Goal: Information Seeking & Learning: Learn about a topic

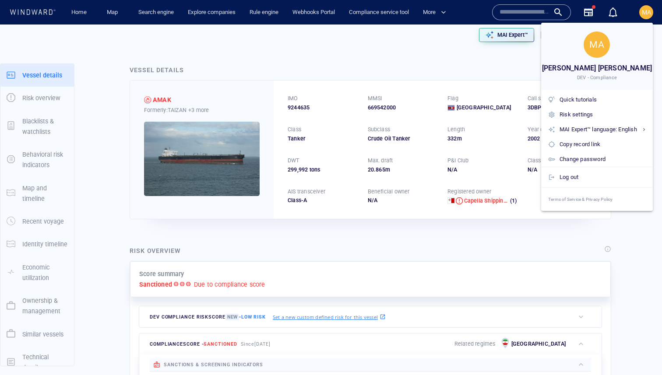
drag, startPoint x: 518, startPoint y: 57, endPoint x: 518, endPoint y: 35, distance: 21.4
click at [518, 44] on div at bounding box center [331, 187] width 662 height 375
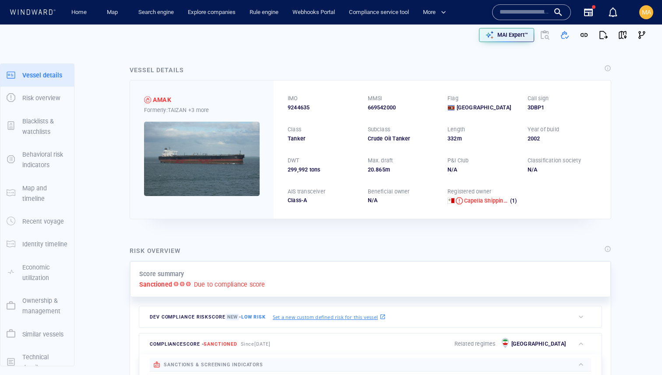
click at [518, 35] on div "MA [PERSON_NAME] [PERSON_NAME] DEV - Compliance Quick tutorials Risk settings M…" at bounding box center [331, 187] width 662 height 375
click at [514, 35] on p "MAI Expert™" at bounding box center [512, 35] width 31 height 8
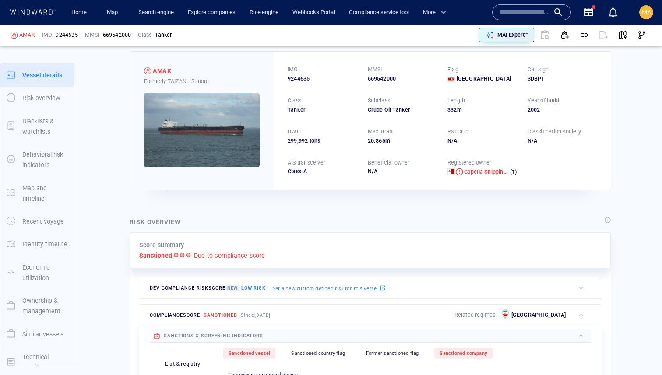
scroll to position [34, 0]
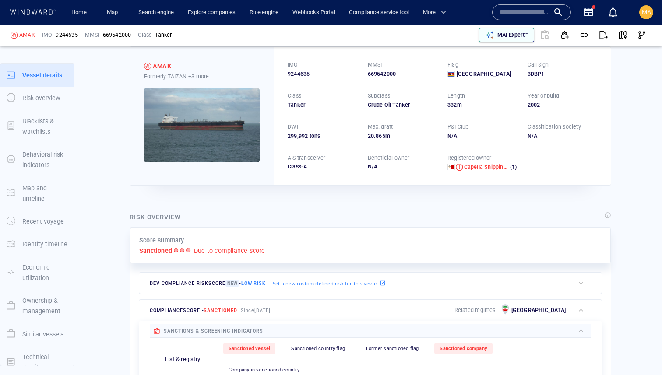
click at [515, 32] on p "MAI Expert™" at bounding box center [512, 35] width 31 height 8
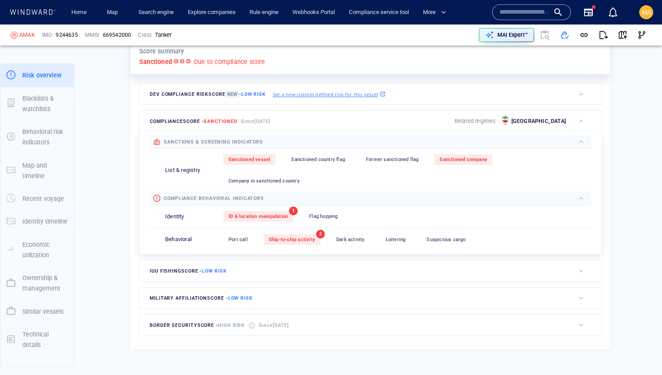
scroll to position [225, 0]
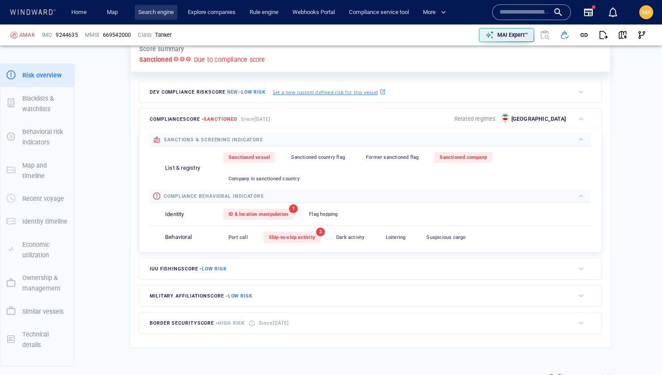
click at [163, 11] on link "Search engine" at bounding box center [156, 12] width 42 height 15
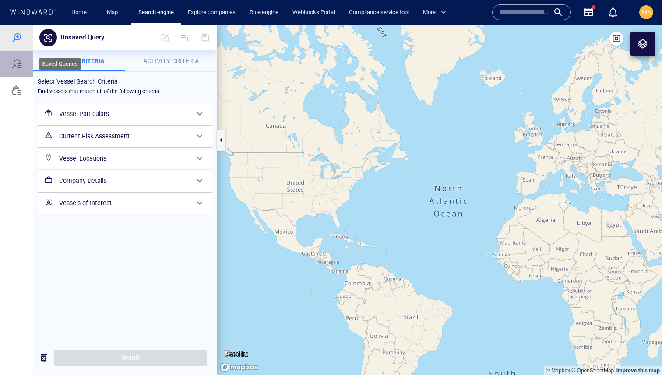
click at [25, 70] on div at bounding box center [16, 64] width 33 height 26
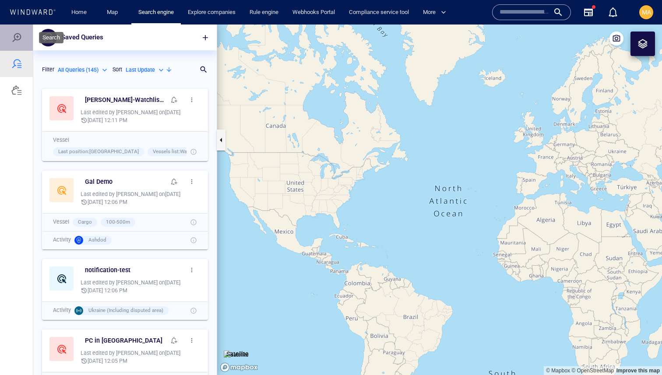
click at [11, 35] on div at bounding box center [16, 37] width 11 height 11
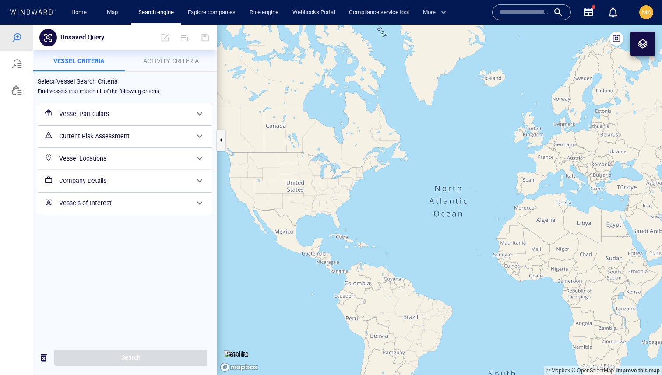
click at [151, 143] on div "Current Risk Assessment" at bounding box center [124, 136] width 137 height 18
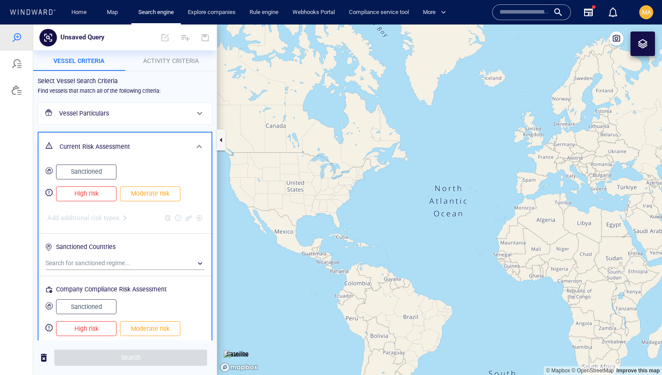
click at [90, 197] on span "High risk" at bounding box center [86, 193] width 42 height 11
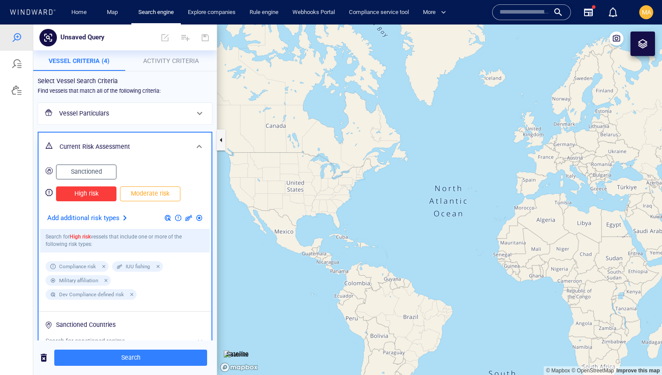
click at [167, 220] on div at bounding box center [167, 218] width 11 height 11
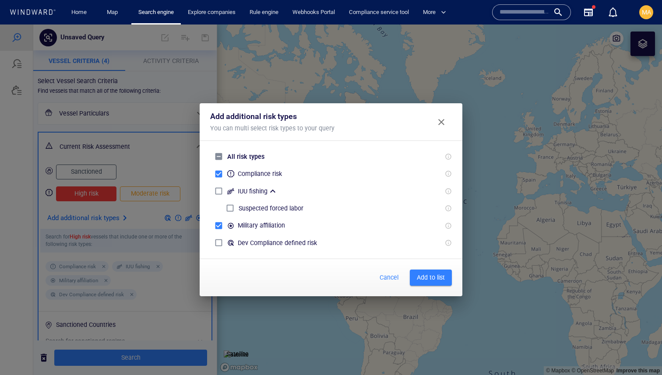
click at [433, 275] on span "Add to list" at bounding box center [431, 277] width 28 height 11
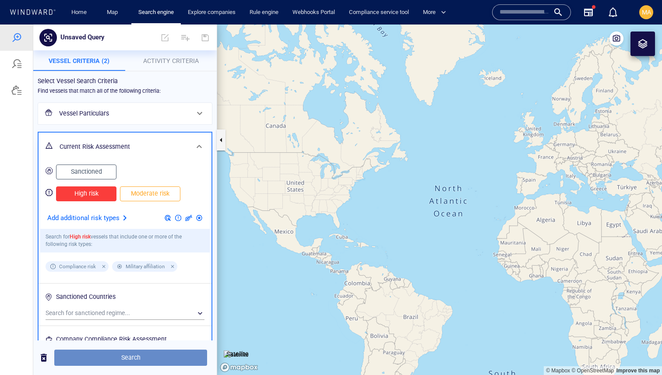
click at [183, 355] on span "Search" at bounding box center [130, 357] width 139 height 11
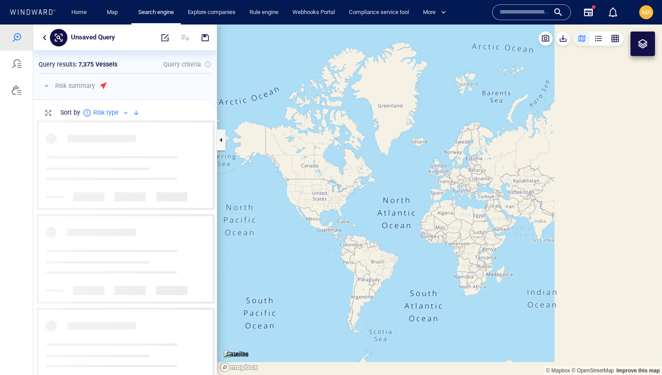
scroll to position [255, 183]
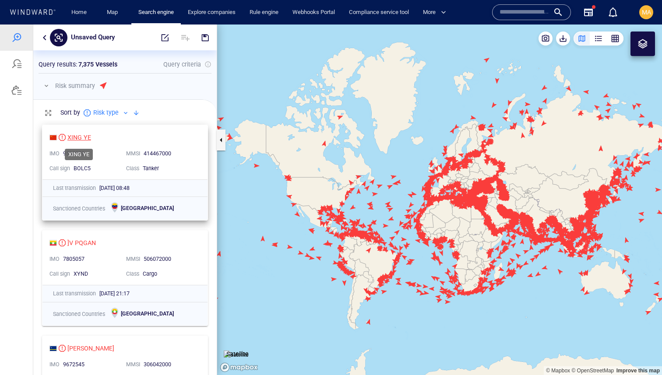
click at [76, 140] on div "XING YE" at bounding box center [79, 137] width 24 height 11
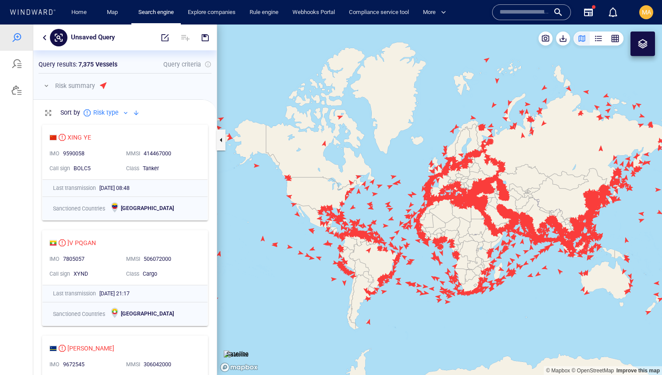
click at [131, 108] on div at bounding box center [136, 113] width 11 height 11
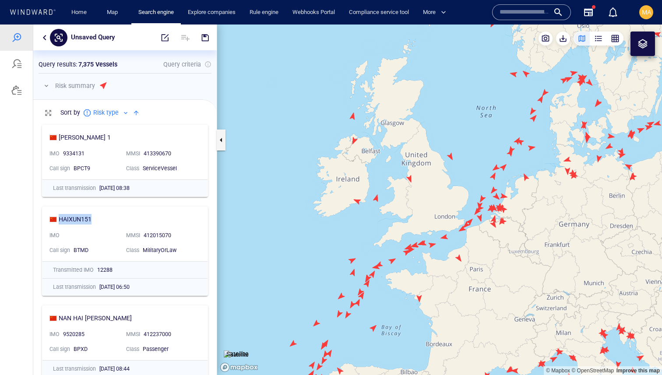
click at [494, 165] on canvas "Map" at bounding box center [439, 200] width 445 height 351
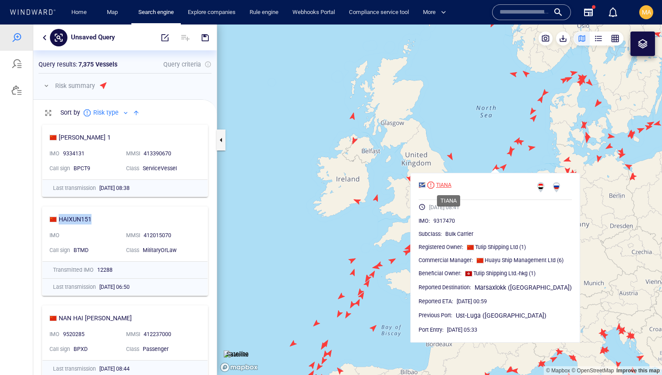
click at [451, 184] on div "TIANA" at bounding box center [443, 185] width 15 height 8
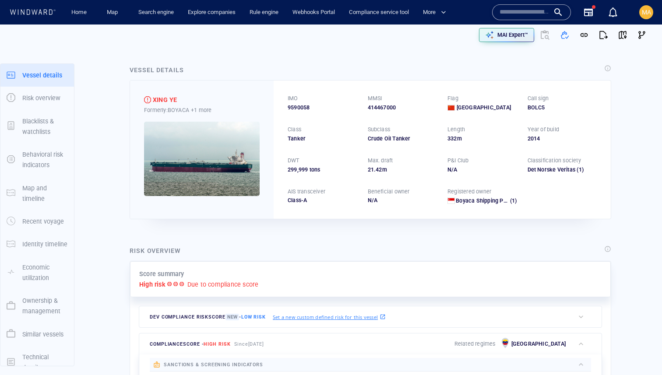
click at [486, 42] on div "MAI Expert™" at bounding box center [490, 35] width 322 height 21
click at [488, 40] on div "button" at bounding box center [489, 35] width 12 height 12
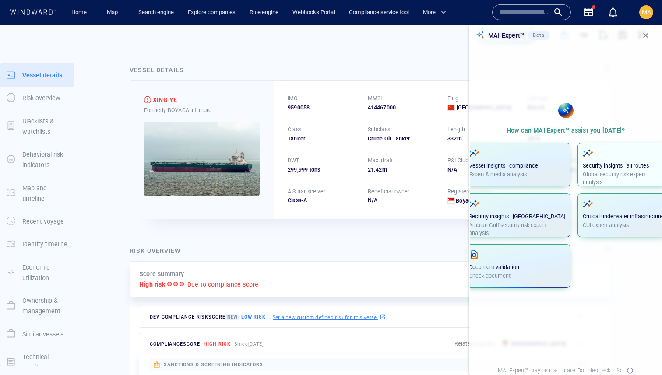
click at [577, 177] on button "Security insights - all routes Global security risk expert analysis" at bounding box center [622, 165] width 91 height 44
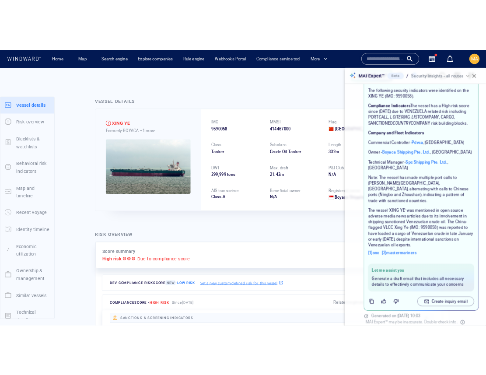
scroll to position [38, 0]
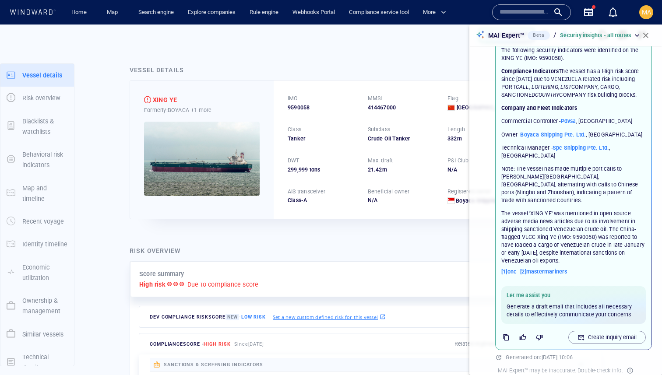
click at [651, 182] on div "Security insights - all routes The following security indicators were identifie…" at bounding box center [573, 183] width 157 height 333
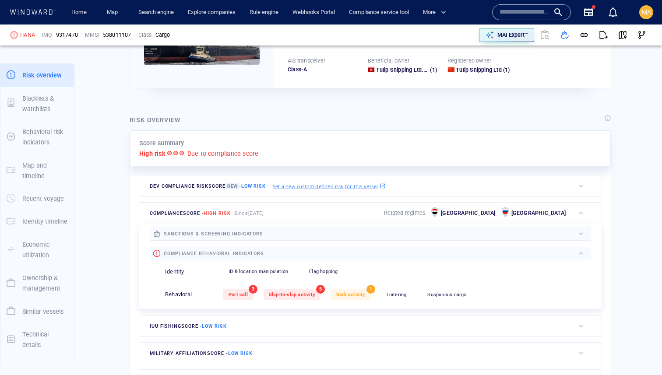
scroll to position [132, 0]
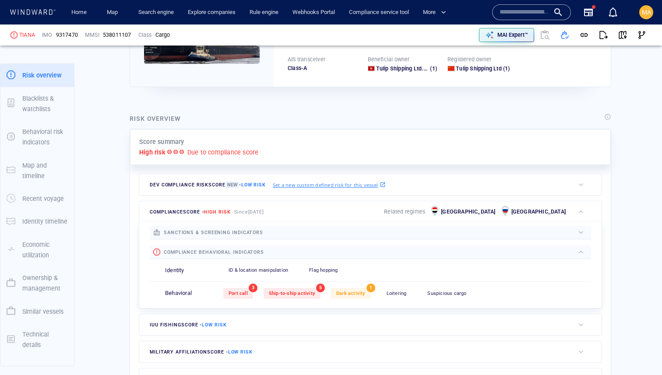
click at [280, 234] on div at bounding box center [418, 233] width 311 height 10
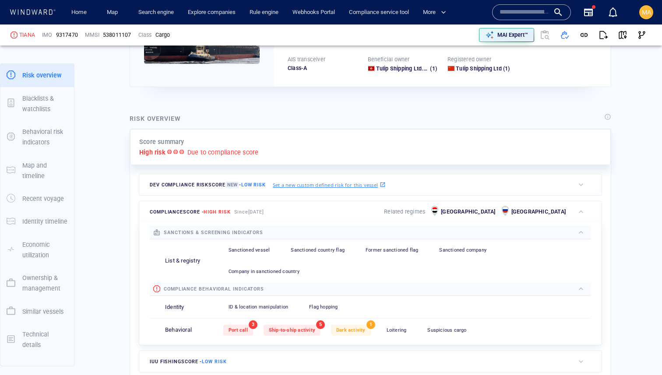
click at [280, 234] on div at bounding box center [418, 233] width 311 height 10
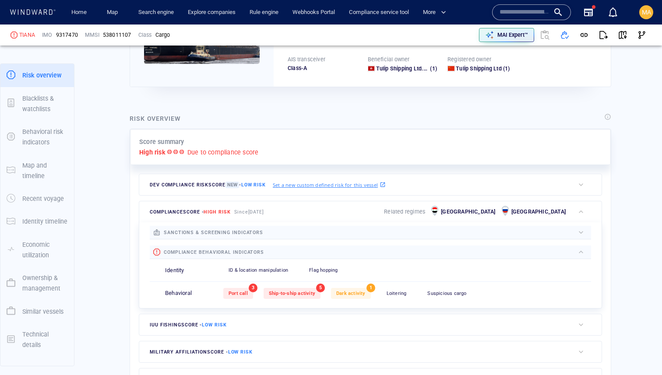
click at [494, 43] on div "MAI Expert™" at bounding box center [490, 35] width 322 height 21
click at [493, 40] on div "button" at bounding box center [489, 35] width 12 height 12
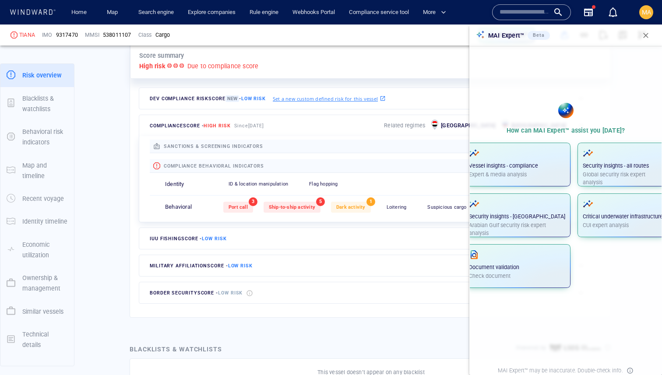
scroll to position [225, 0]
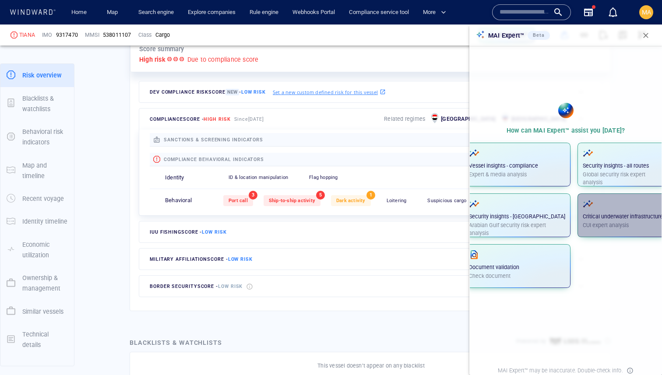
click at [631, 216] on p "Critical underwater infrastructure" at bounding box center [622, 217] width 80 height 8
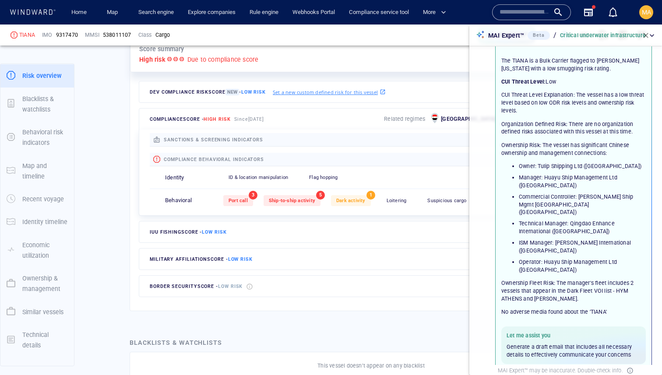
scroll to position [16, 0]
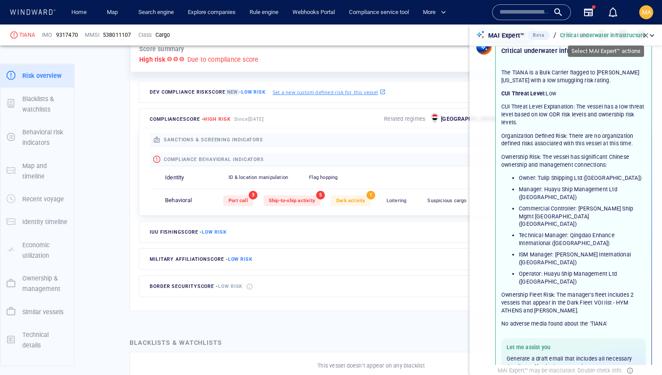
click at [613, 36] on p "Critical underwater infrastructure" at bounding box center [603, 36] width 86 height 8
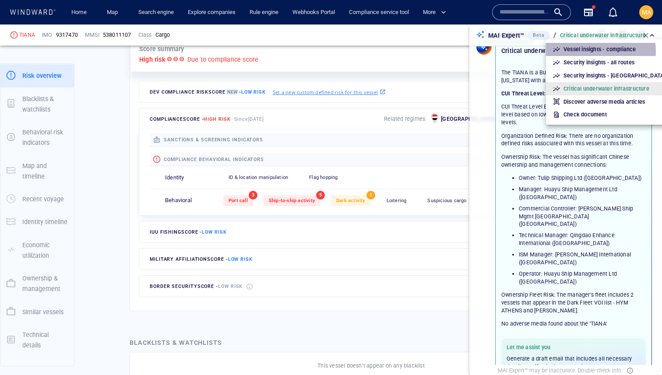
click at [592, 51] on p "Vessel insights - compliance" at bounding box center [599, 50] width 73 height 8
type input "*"
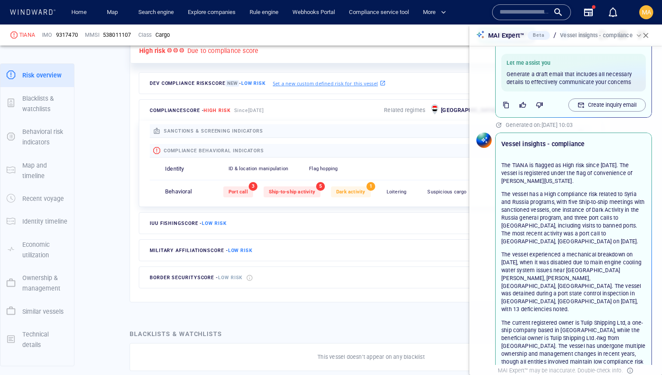
scroll to position [301, 0]
drag, startPoint x: 508, startPoint y: 173, endPoint x: 523, endPoint y: 214, distance: 43.5
click at [522, 214] on p "The vessel has a High compliance risk related to Syria and Russia programs, wit…" at bounding box center [573, 216] width 144 height 55
drag, startPoint x: 526, startPoint y: 222, endPoint x: 477, endPoint y: 200, distance: 54.3
click at [511, 214] on div "The TIANA is flagged as High risk since October 1, 2024. The vessel is register…" at bounding box center [573, 293] width 144 height 264
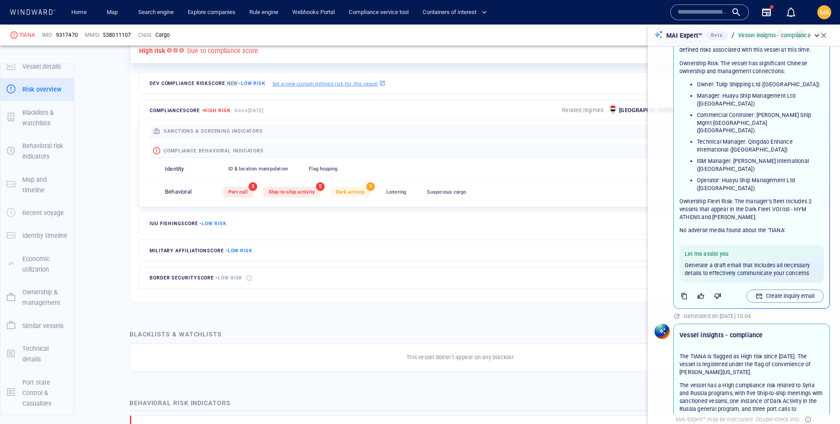
scroll to position [0, 0]
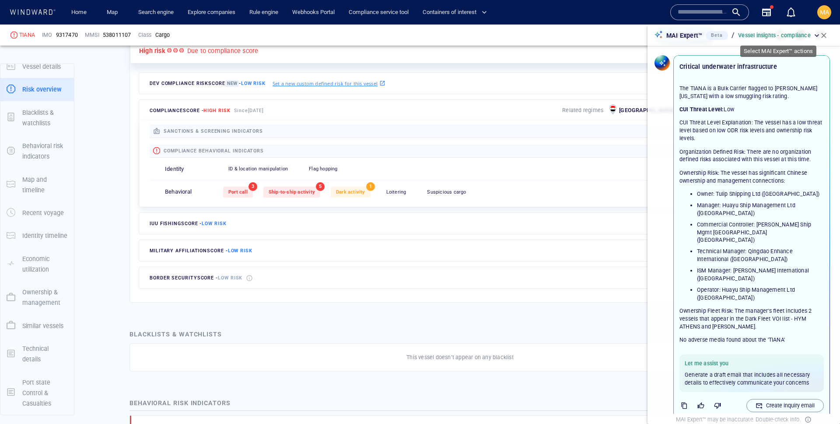
click at [661, 37] on div "Vessel insights - compliance" at bounding box center [779, 36] width 83 height 8
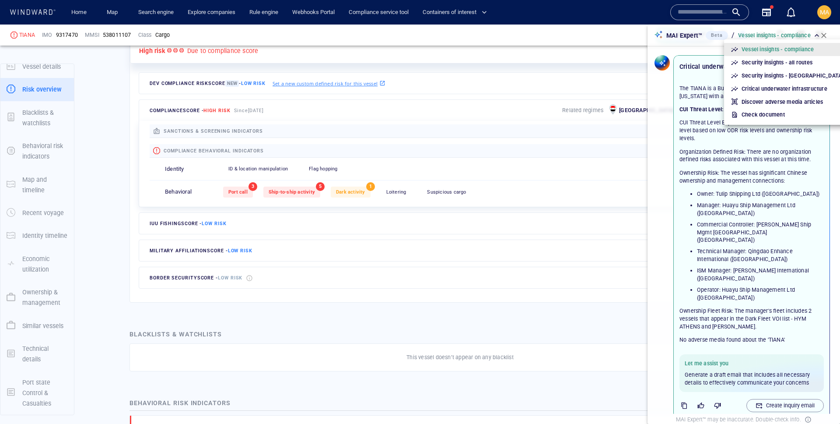
click at [661, 35] on div at bounding box center [420, 212] width 840 height 424
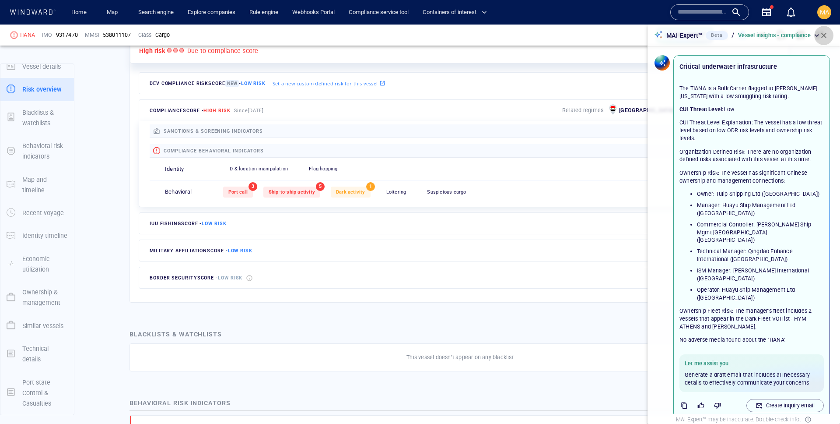
click at [661, 35] on span "button" at bounding box center [824, 35] width 9 height 9
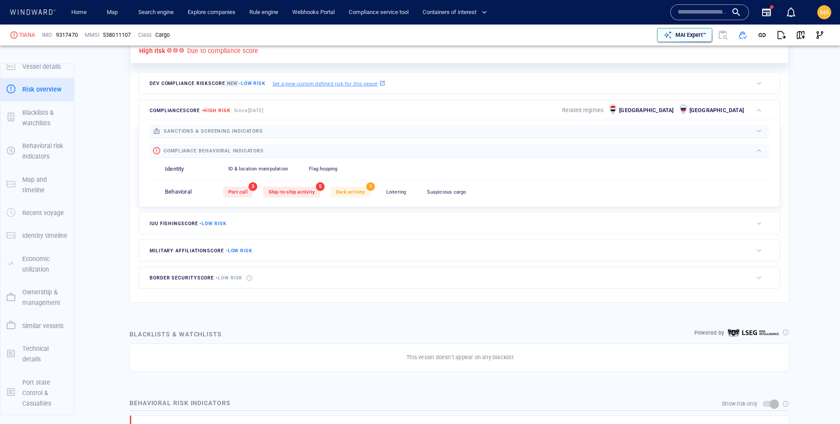
click at [661, 35] on p "MAI Expert™" at bounding box center [691, 35] width 31 height 8
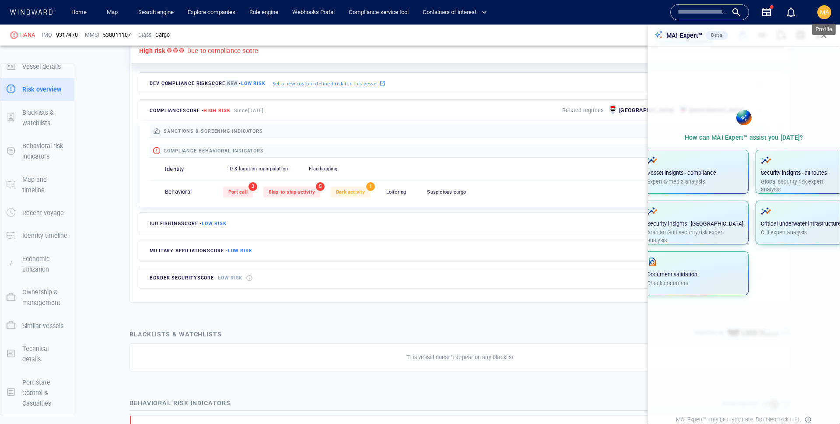
click at [661, 10] on span "MA" at bounding box center [824, 12] width 9 height 7
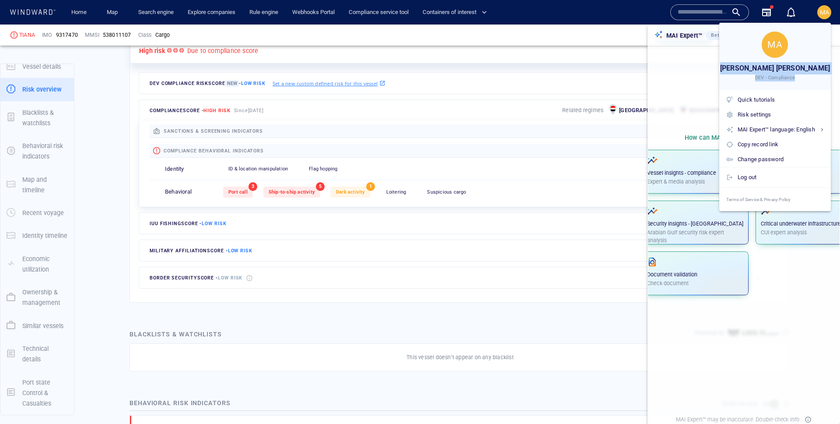
drag, startPoint x: 759, startPoint y: 74, endPoint x: 750, endPoint y: 71, distance: 9.1
click at [661, 73] on div "Mattan Benyamini DEV - Compliance" at bounding box center [775, 71] width 112 height 19
click at [661, 11] on div at bounding box center [420, 212] width 840 height 424
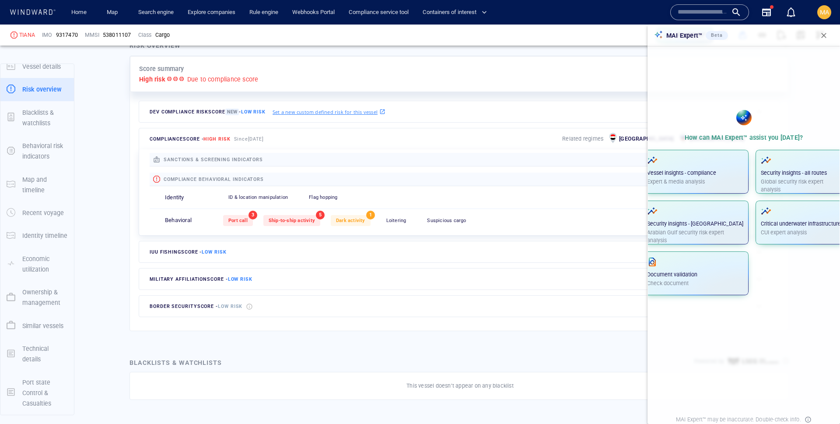
scroll to position [209, 0]
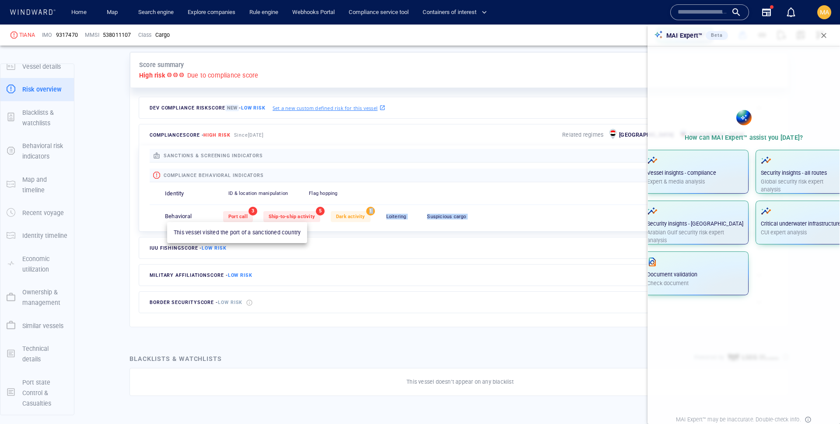
drag, startPoint x: 370, startPoint y: 216, endPoint x: 233, endPoint y: 211, distance: 136.6
click at [233, 211] on div "Port call 3 Ship-to-ship activity 5 Dark activity 1 Loitering 0 Suspicious carg…" at bounding box center [496, 216] width 546 height 21
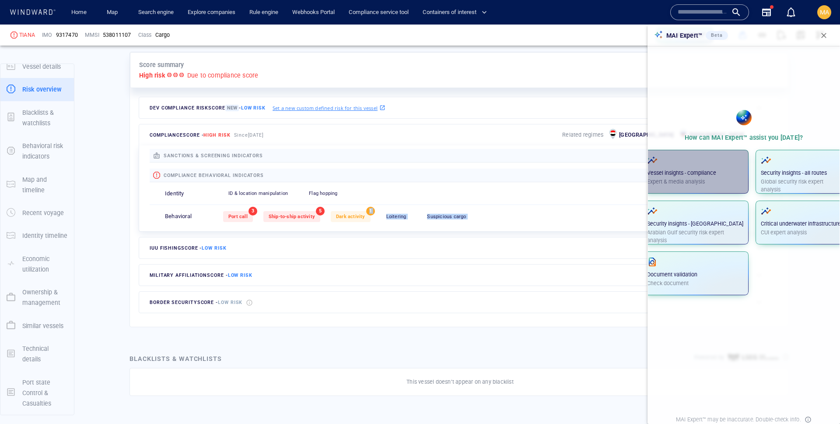
click at [661, 166] on button "Vessel insights - compliance Expert & media analysis" at bounding box center [695, 172] width 107 height 44
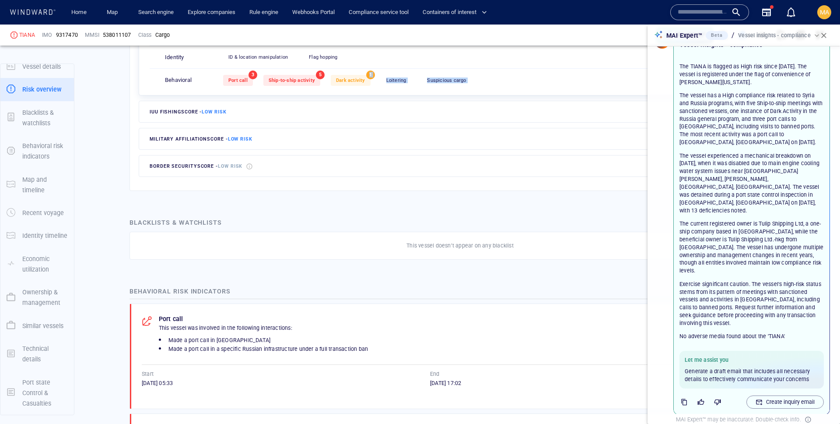
scroll to position [0, 0]
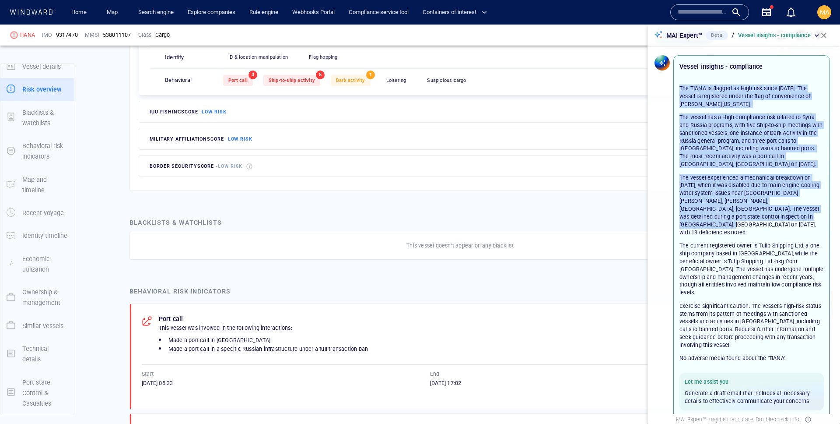
drag, startPoint x: 680, startPoint y: 85, endPoint x: 743, endPoint y: 217, distance: 145.6
click at [661, 217] on div "The TIANA is flagged as High risk since October 1, 2024. The vessel is register…" at bounding box center [752, 216] width 144 height 264
click at [661, 36] on p "Vessel insights - compliance" at bounding box center [774, 36] width 73 height 8
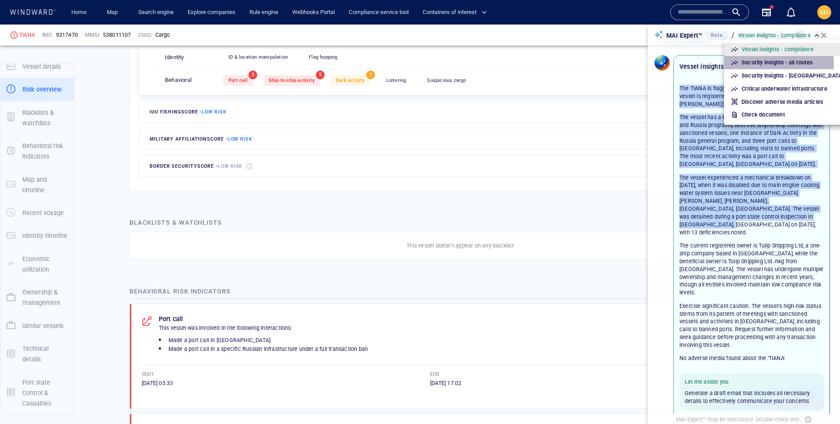
click at [661, 63] on p "Security insights - all routes" at bounding box center [777, 63] width 71 height 8
type input "*"
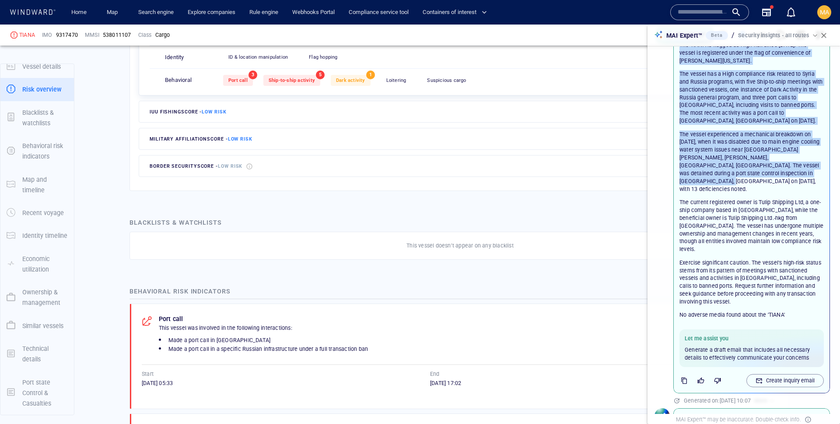
scroll to position [77, 0]
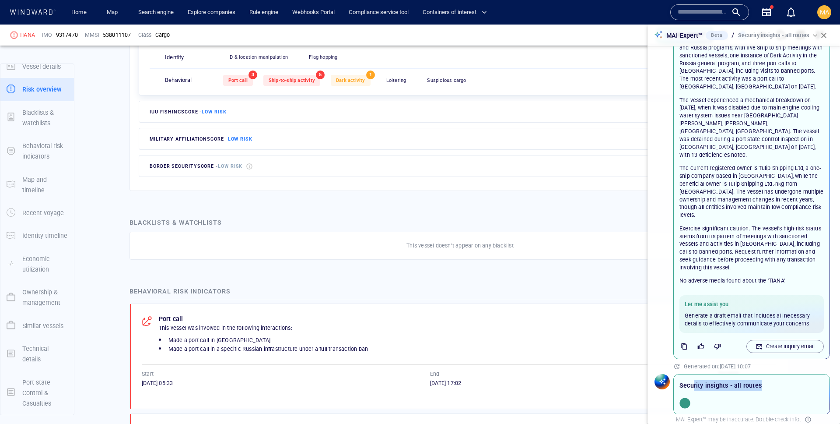
drag, startPoint x: 772, startPoint y: 365, endPoint x: 693, endPoint y: 356, distance: 79.7
click at [661, 375] on div "Security insights - all routes" at bounding box center [752, 385] width 148 height 14
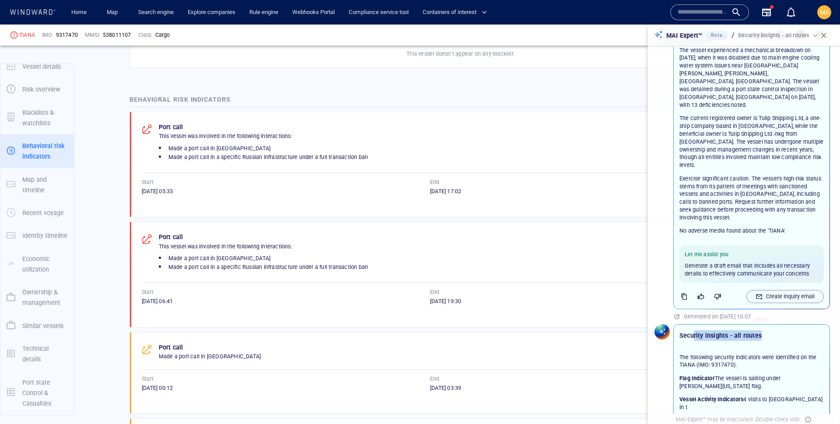
scroll to position [540, 0]
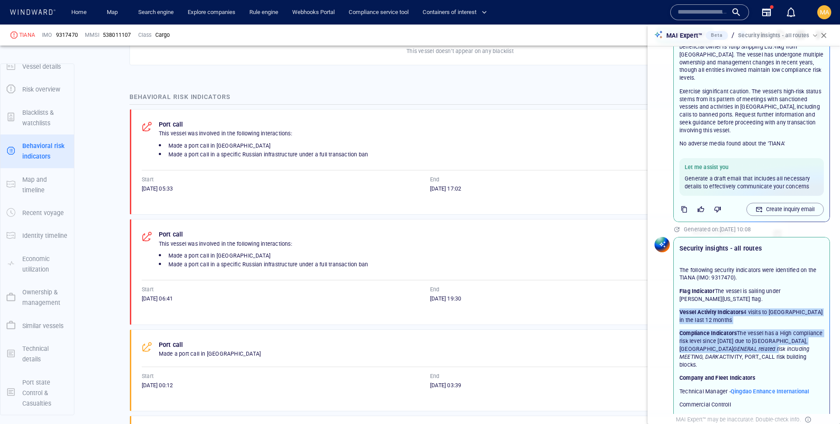
drag, startPoint x: 792, startPoint y: 332, endPoint x: 683, endPoint y: 284, distance: 119.9
click at [661, 284] on div "The following security indicators were identified on the TIANA (IMO: 9317470). …" at bounding box center [752, 337] width 144 height 142
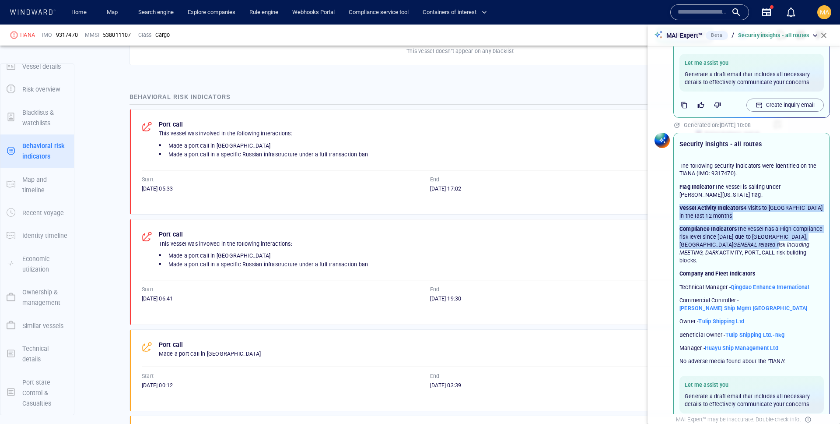
scroll to position [319, 0]
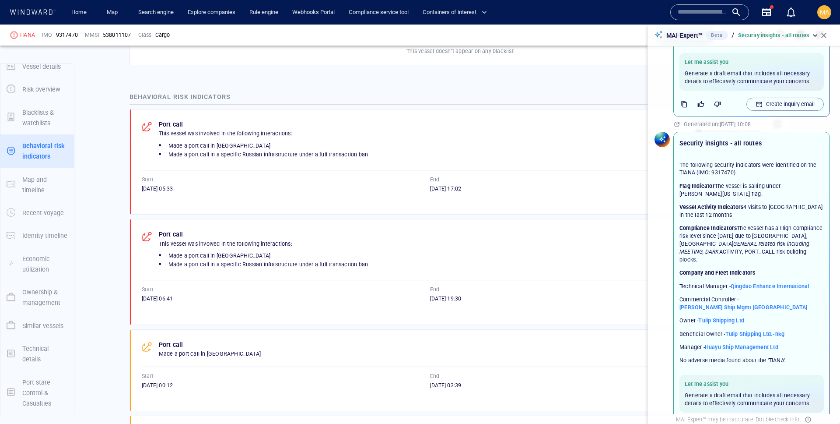
click at [661, 234] on p "Compliance Indicators The vessel has a High compliance risk level since 01 OCT …" at bounding box center [752, 243] width 144 height 39
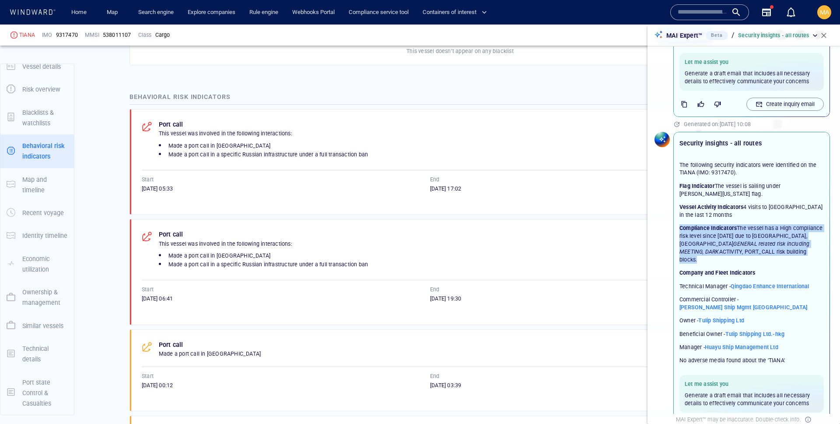
drag, startPoint x: 701, startPoint y: 234, endPoint x: 678, endPoint y: 207, distance: 36.0
click at [661, 207] on div "The following security indicators were identified on the TIANA (IMO: 9317470). …" at bounding box center [751, 259] width 155 height 219
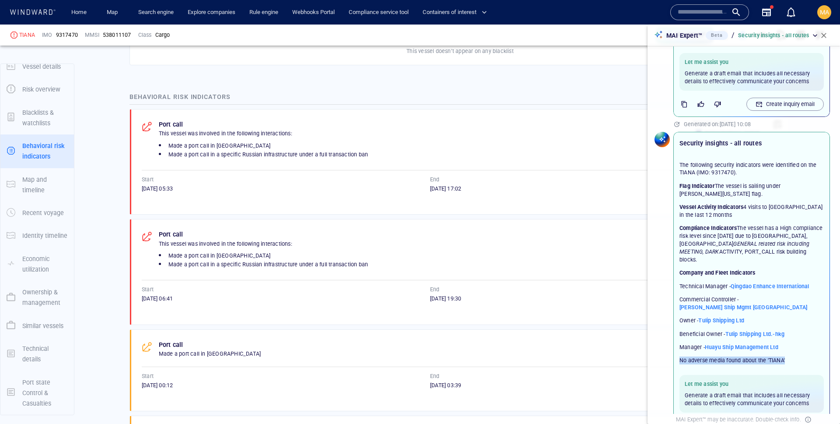
drag, startPoint x: 789, startPoint y: 344, endPoint x: 690, endPoint y: 333, distance: 100.0
click at [661, 333] on div "The following security indicators were identified on the TIANA (IMO: 9317470). …" at bounding box center [751, 259] width 155 height 219
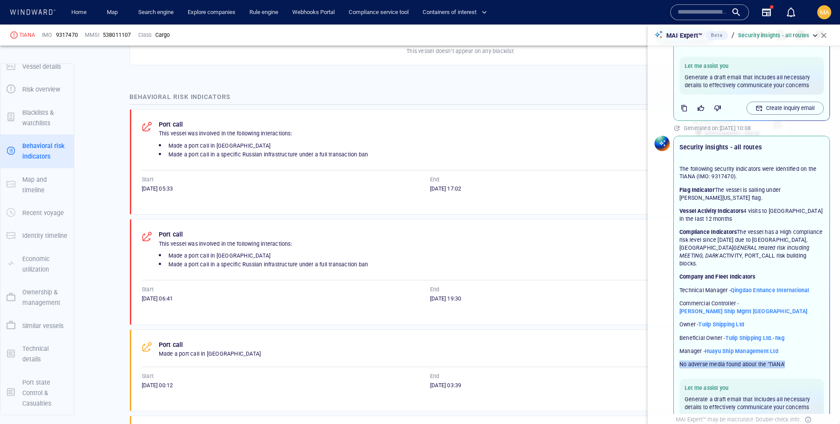
scroll to position [344, 0]
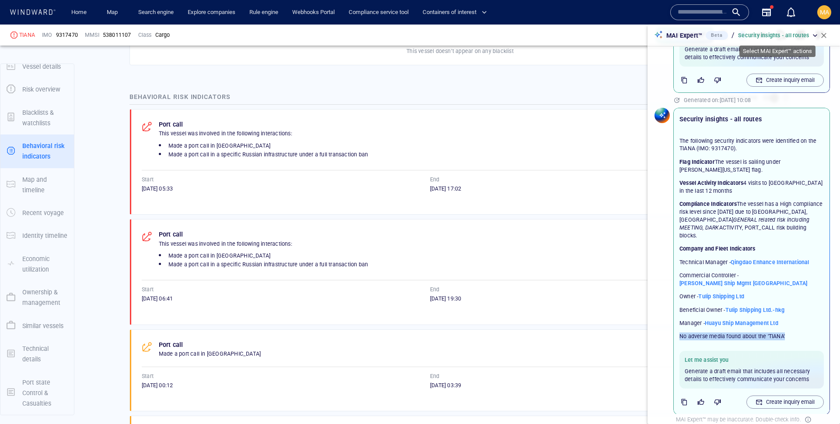
click at [661, 34] on p "Security insights - all routes" at bounding box center [773, 36] width 71 height 8
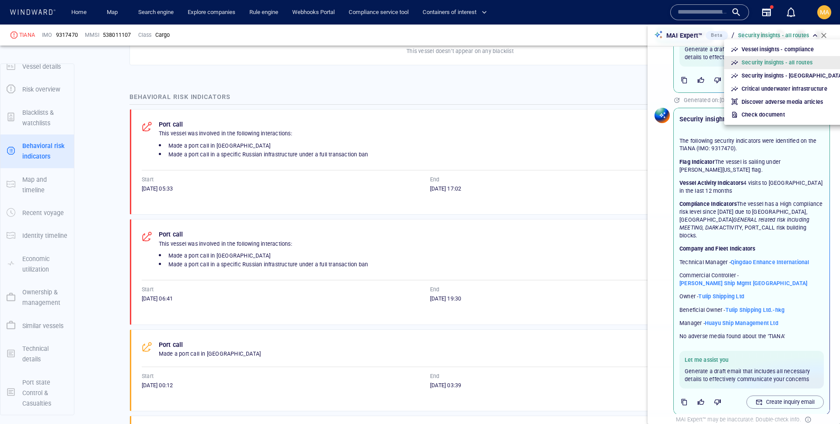
click at [661, 207] on div at bounding box center [420, 212] width 840 height 424
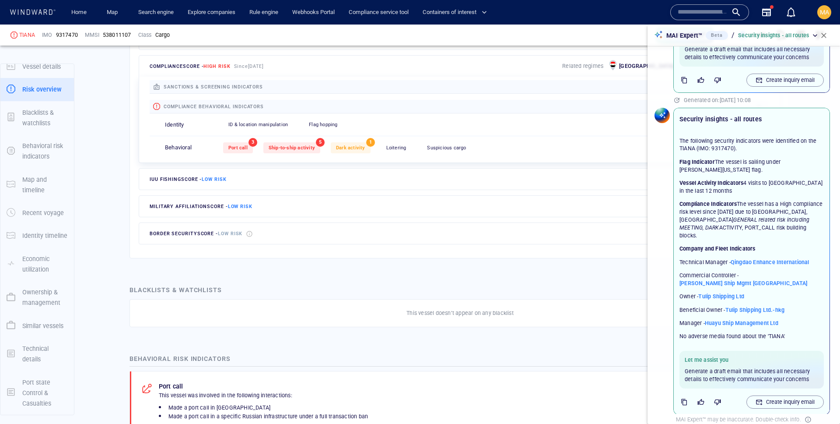
scroll to position [273, 0]
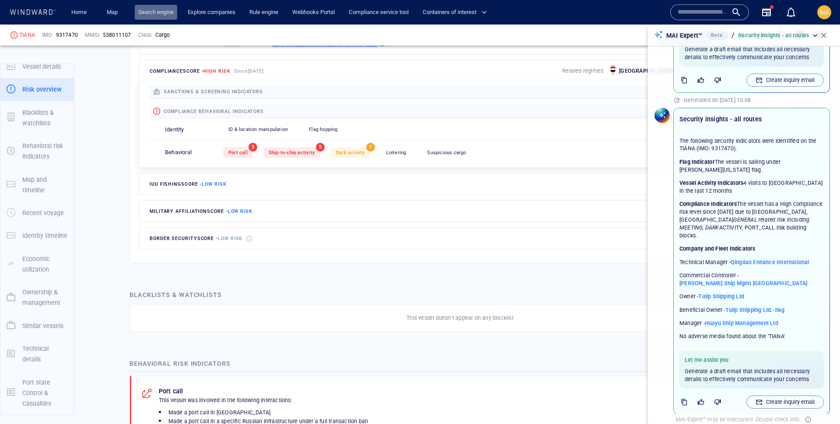
click at [154, 11] on link "Search engine" at bounding box center [156, 12] width 42 height 15
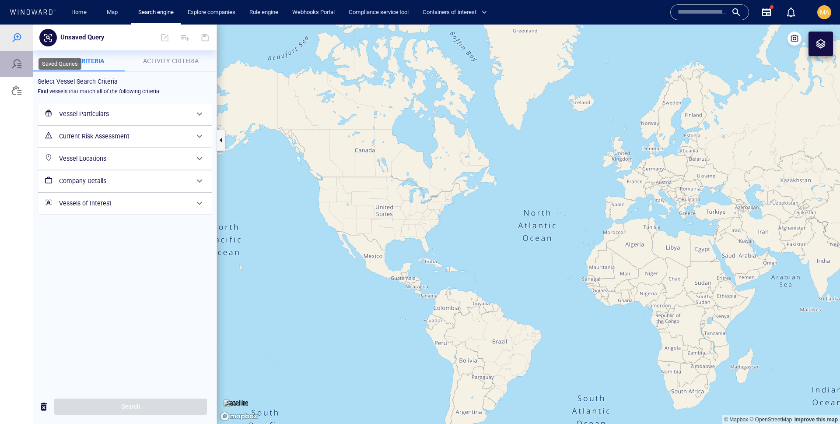
click at [17, 67] on div at bounding box center [16, 64] width 11 height 11
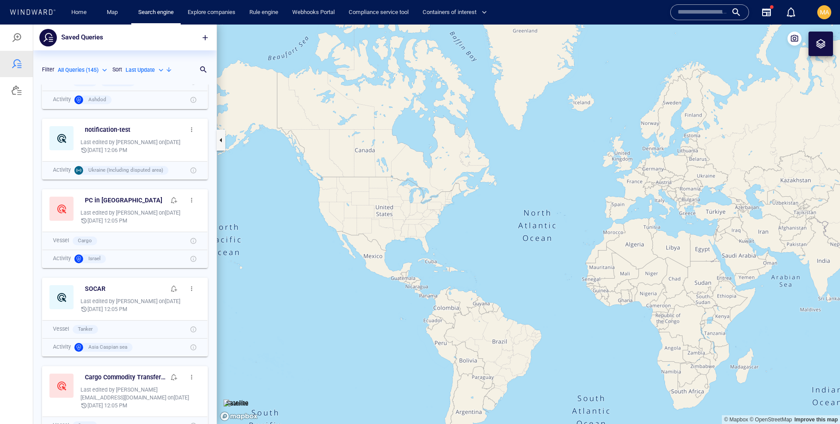
scroll to position [141, 0]
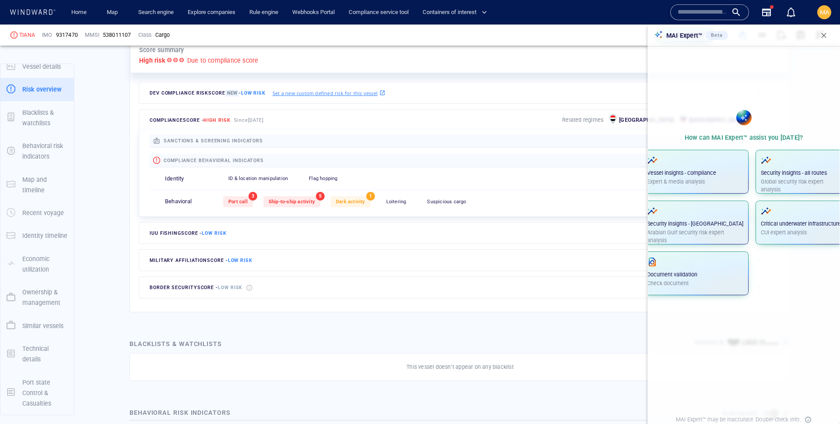
scroll to position [226, 0]
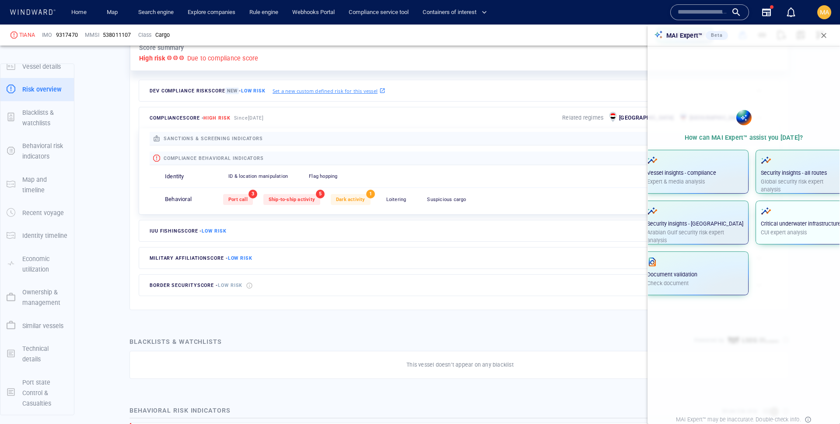
click at [661, 224] on p "Critical underwater infrastructure" at bounding box center [801, 224] width 80 height 8
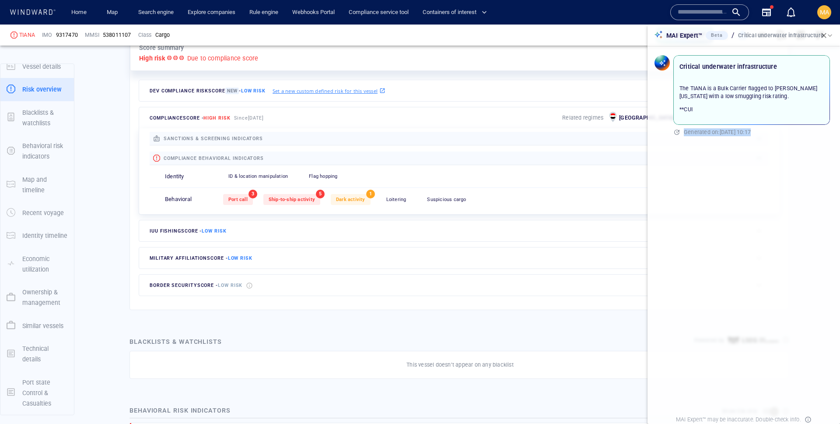
drag, startPoint x: 770, startPoint y: 105, endPoint x: 677, endPoint y: 102, distance: 93.7
click at [661, 102] on div "Critical underwater infrastructure The TIANA is a Bulk Carrier flagged to Marsh…" at bounding box center [752, 95] width 160 height 84
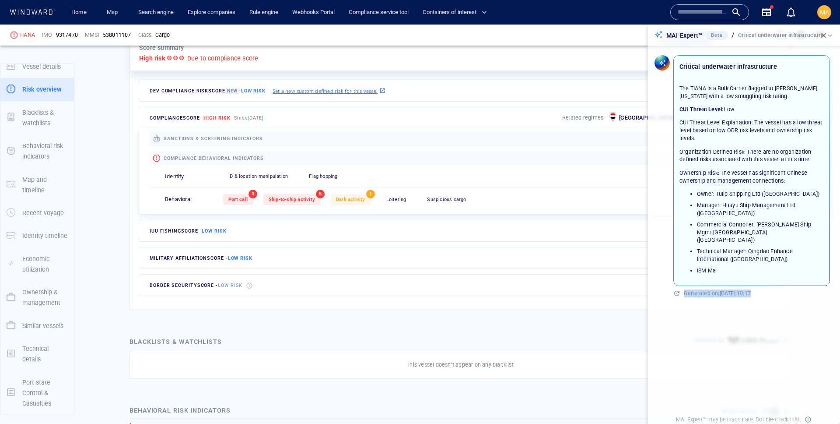
drag, startPoint x: 736, startPoint y: 110, endPoint x: 677, endPoint y: 108, distance: 60.0
click at [661, 108] on div "The TIANA is a Bulk Carrier flagged to Marshall Islands with a low smuggling ri…" at bounding box center [751, 179] width 155 height 211
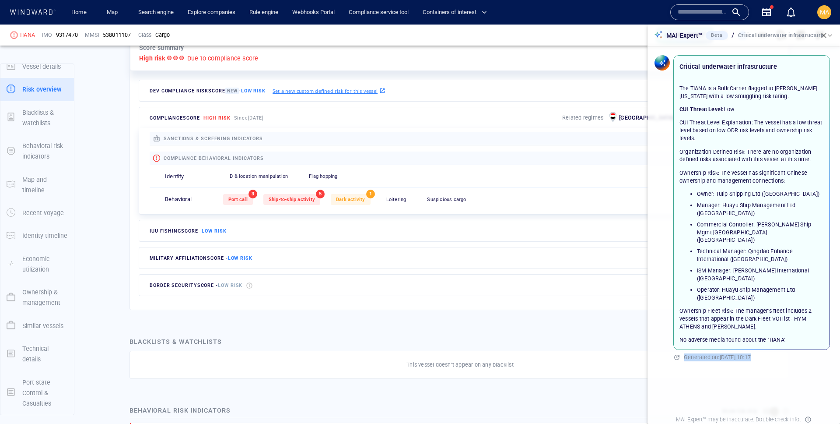
scroll to position [4, 0]
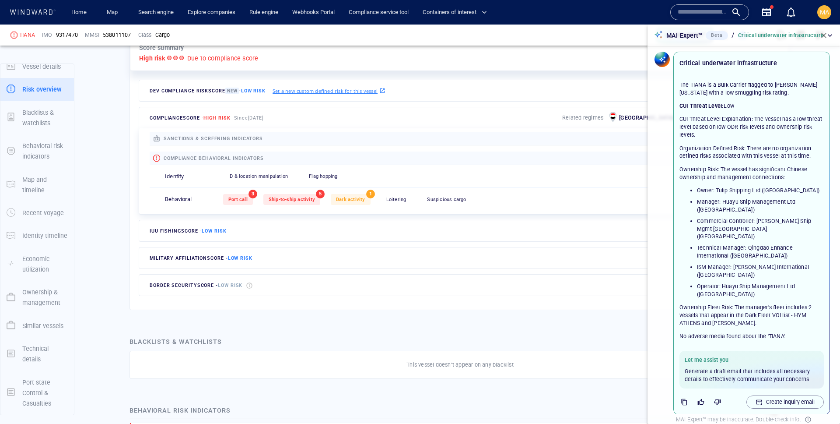
click at [661, 147] on p "Organization Defined Risk: There are no organization defined risks associated w…" at bounding box center [752, 152] width 144 height 16
drag, startPoint x: 683, startPoint y: 147, endPoint x: 811, endPoint y: 154, distance: 128.0
click at [661, 154] on p "Organization Defined Risk: There are no organization defined risks associated w…" at bounding box center [752, 152] width 144 height 16
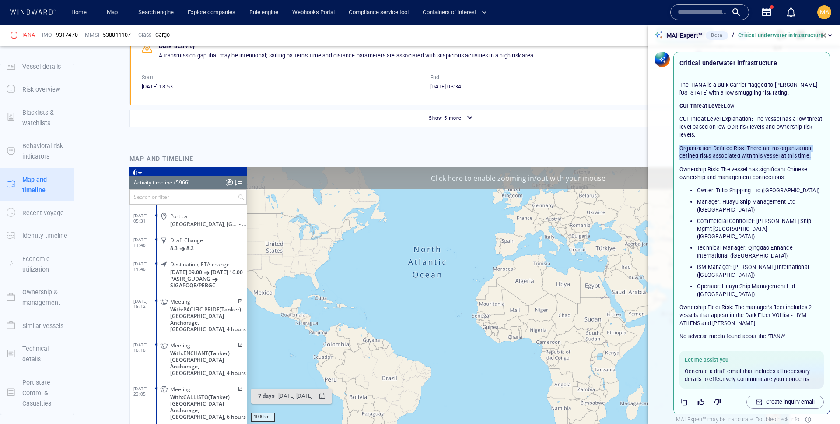
scroll to position [925, 0]
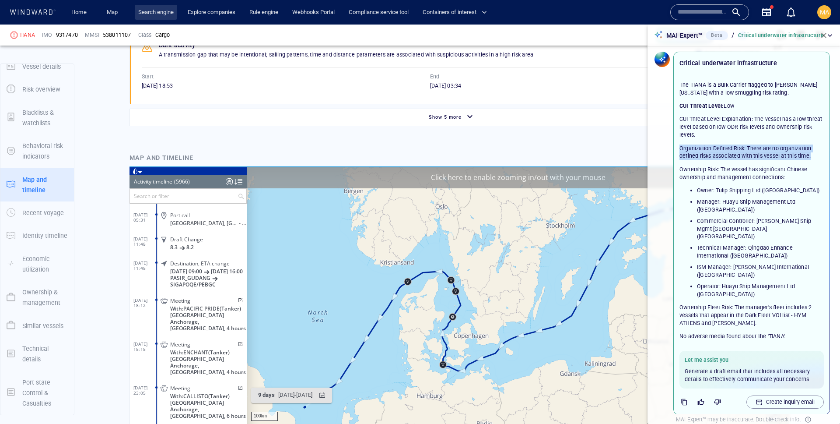
click at [165, 15] on link "Search engine" at bounding box center [156, 12] width 42 height 15
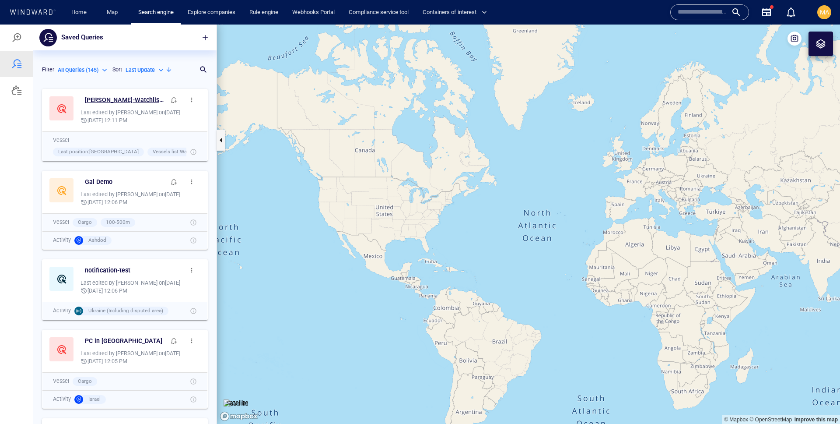
scroll to position [339, 183]
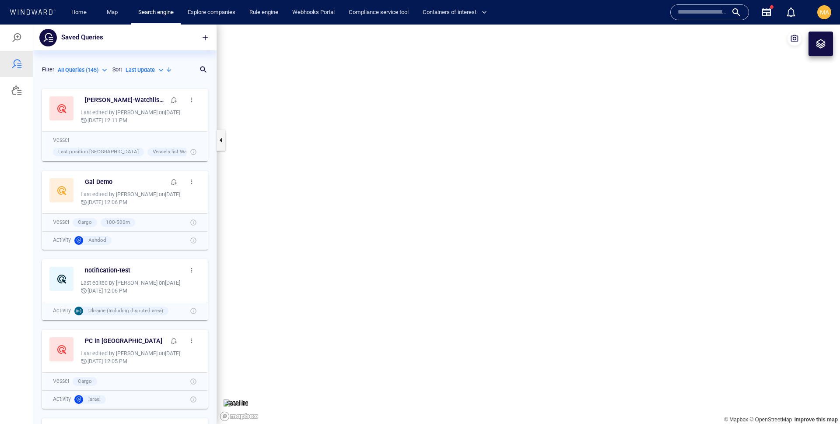
scroll to position [339, 183]
click at [826, 18] on div "MA" at bounding box center [824, 12] width 14 height 14
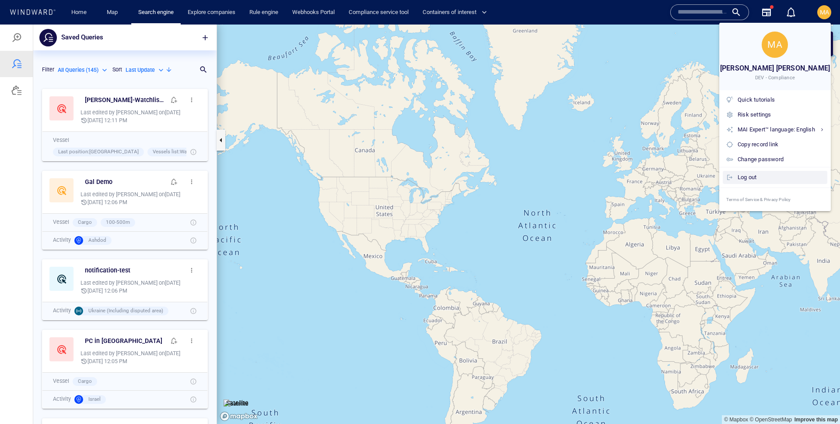
click at [743, 182] on div "Log out" at bounding box center [775, 177] width 105 height 13
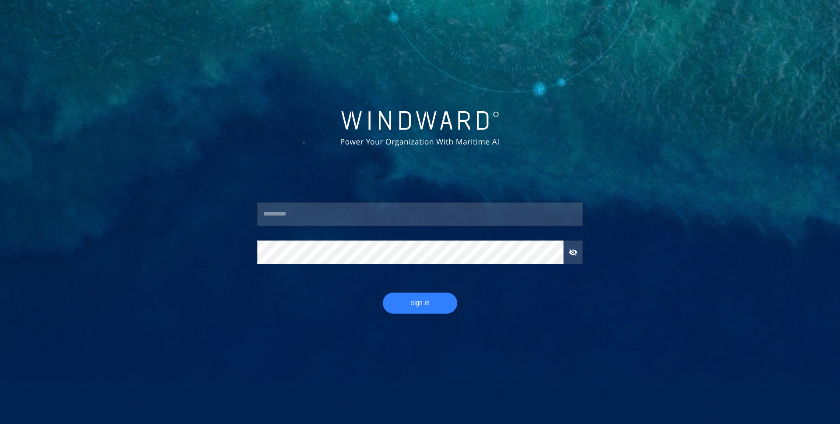
type input "**********"
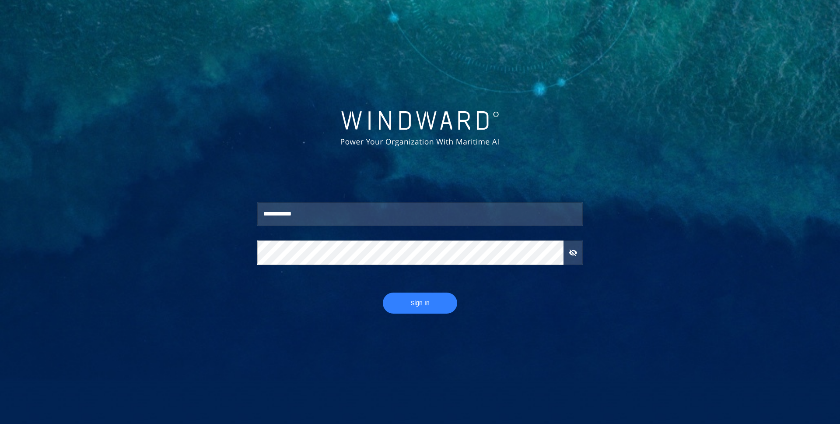
click at [445, 307] on span "Sign In" at bounding box center [420, 303] width 57 height 11
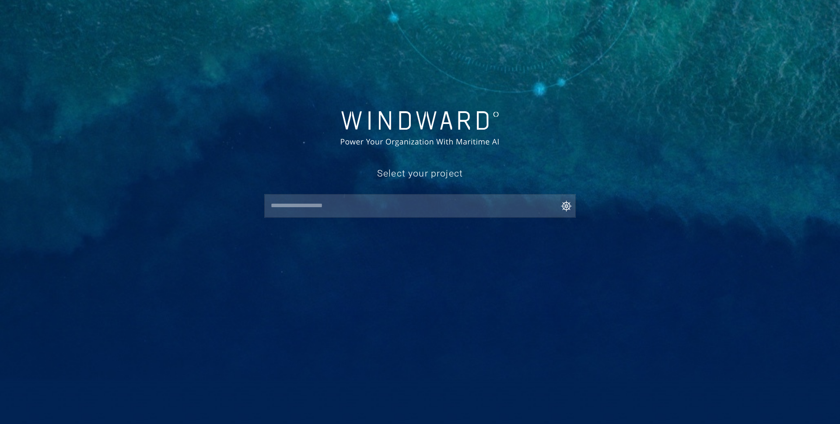
click at [407, 195] on div "​" at bounding box center [420, 206] width 312 height 24
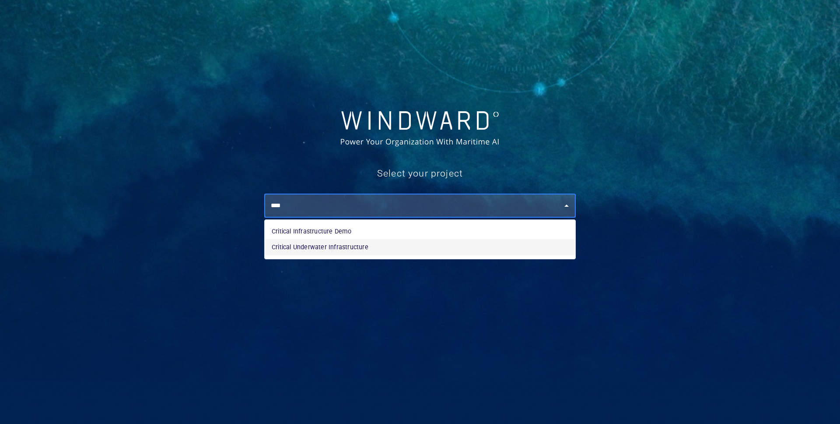
click at [370, 245] on li "Critical Underwater Infrastructure" at bounding box center [420, 247] width 311 height 16
type input "**********"
